Goal: Transaction & Acquisition: Subscribe to service/newsletter

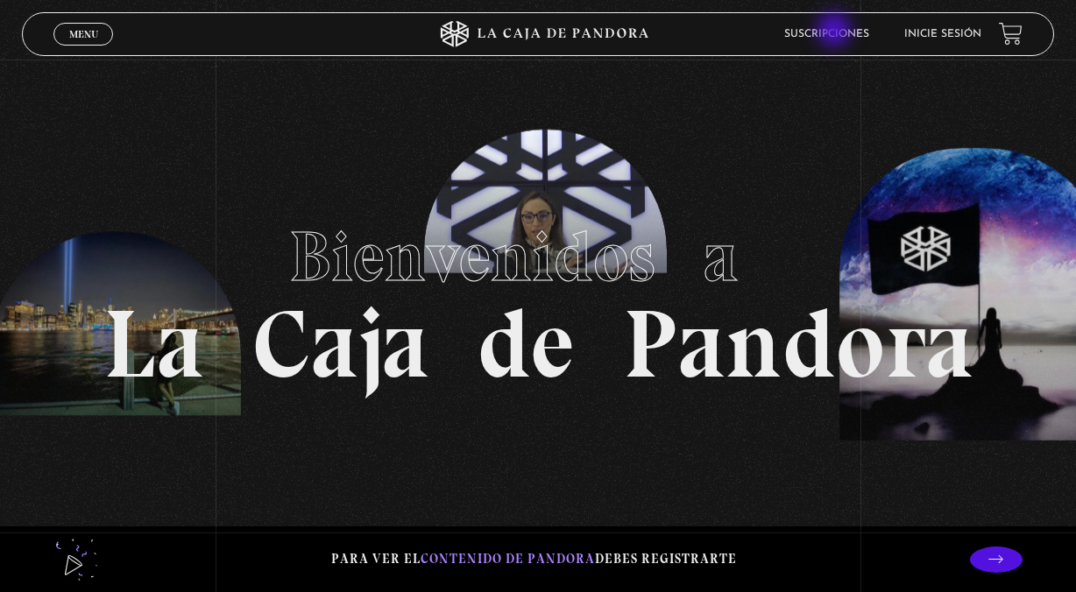
click at [836, 32] on link "Suscripciones" at bounding box center [826, 34] width 85 height 11
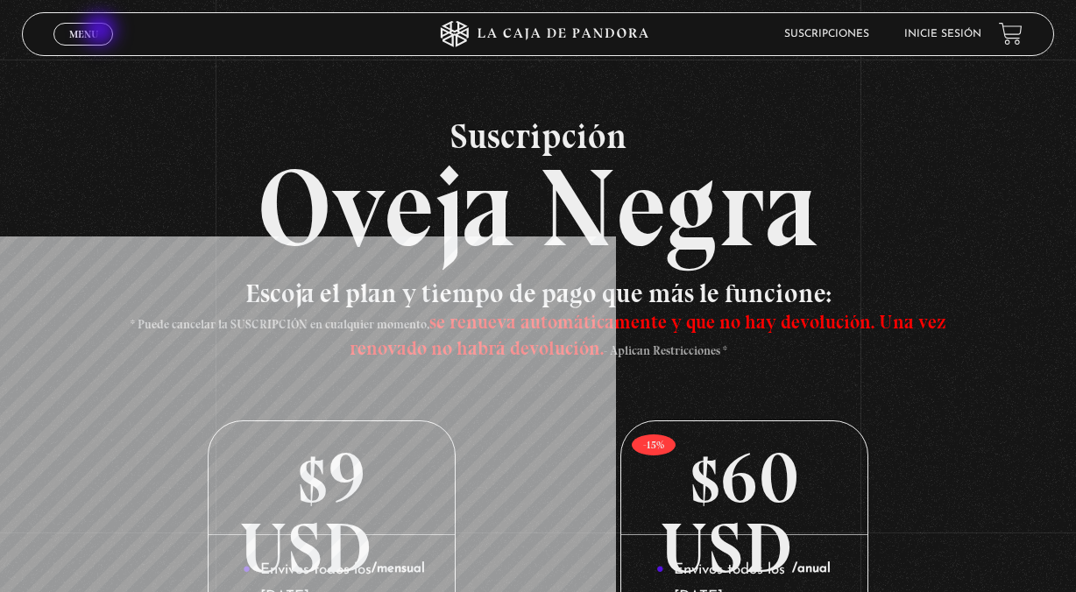
click at [102, 32] on link "Menu Cerrar" at bounding box center [83, 34] width 60 height 23
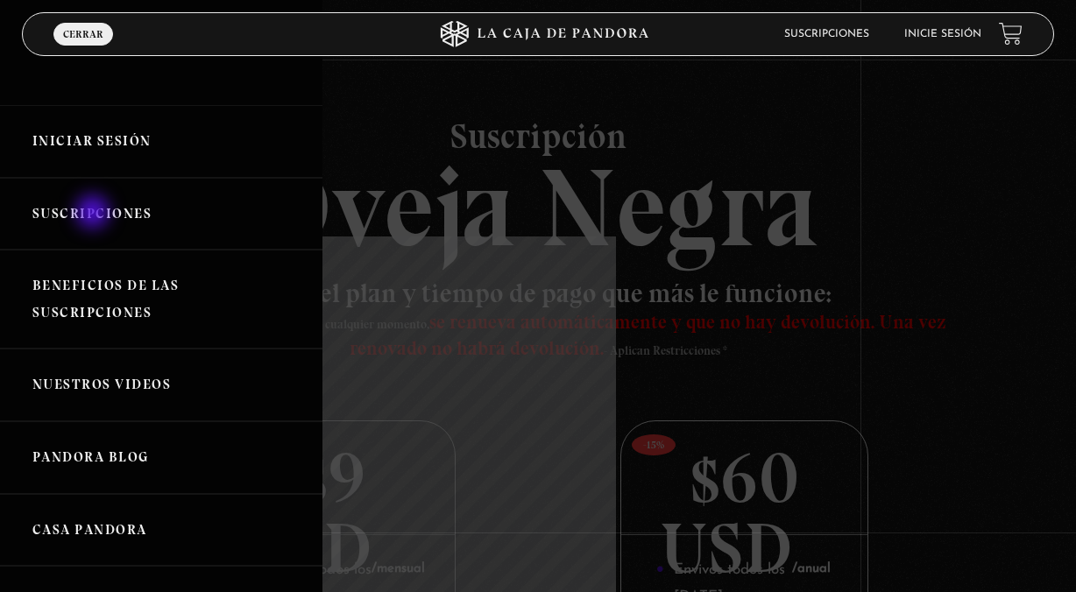
click at [95, 214] on link "Suscripciones" at bounding box center [161, 214] width 322 height 73
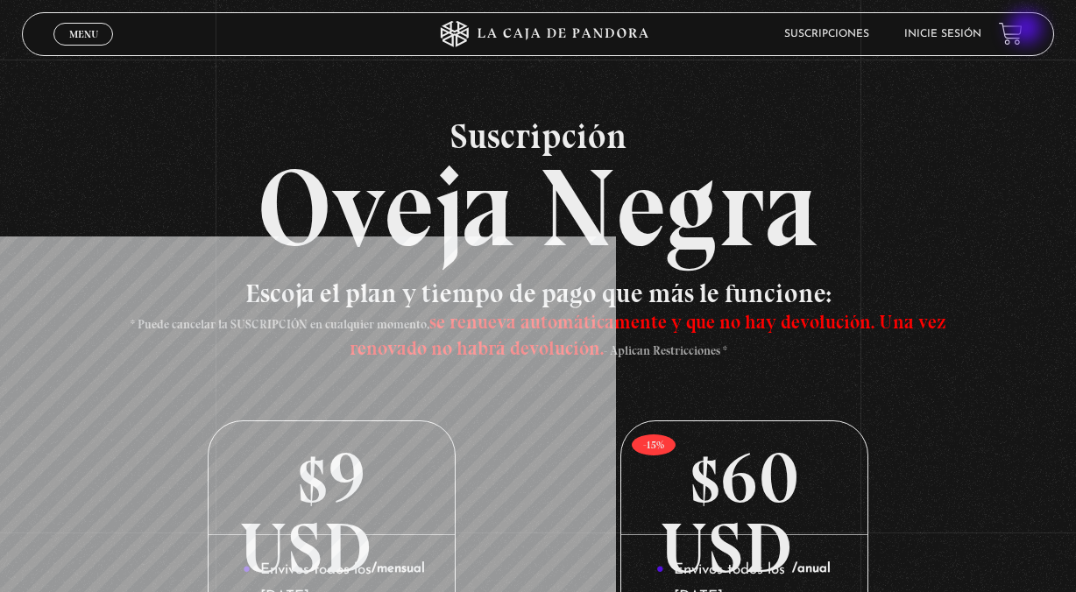
click at [1022, 30] on link at bounding box center [1011, 34] width 24 height 24
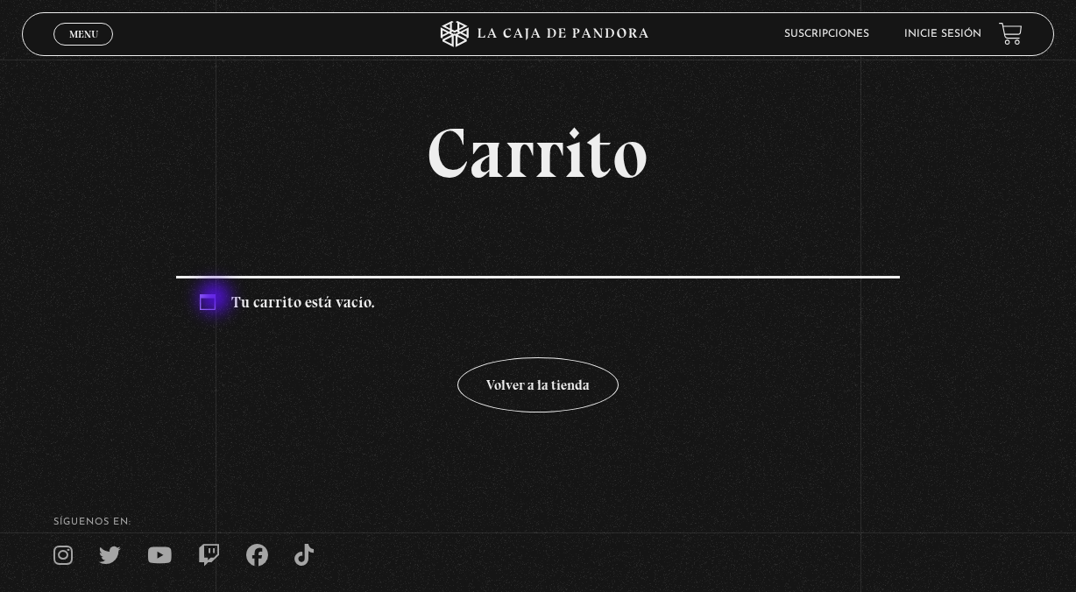
click at [216, 300] on div "Tu carrito está vacío." at bounding box center [537, 301] width 723 height 50
click at [844, 36] on link "Suscripciones" at bounding box center [826, 34] width 85 height 11
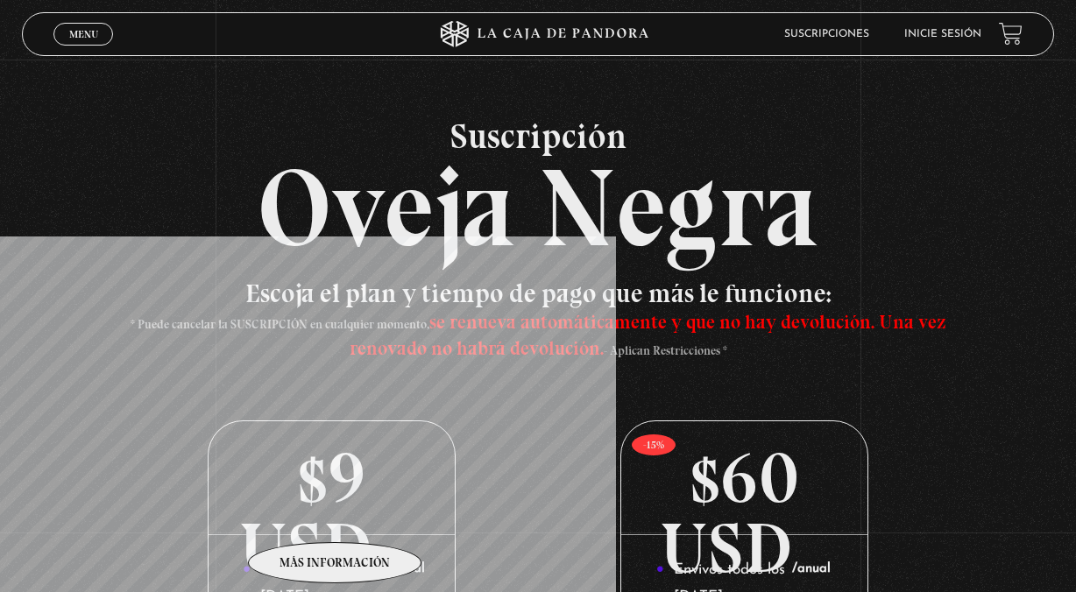
click at [336, 516] on p "$9 USD /mensual" at bounding box center [332, 478] width 246 height 114
